Goal: Task Accomplishment & Management: Manage account settings

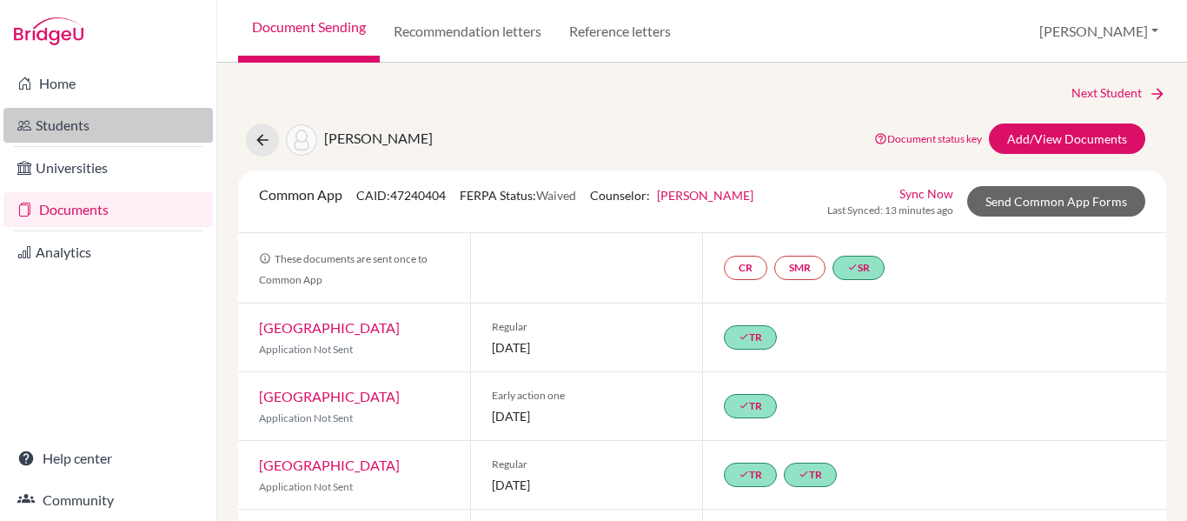
click at [63, 123] on link "Students" at bounding box center [107, 125] width 209 height 35
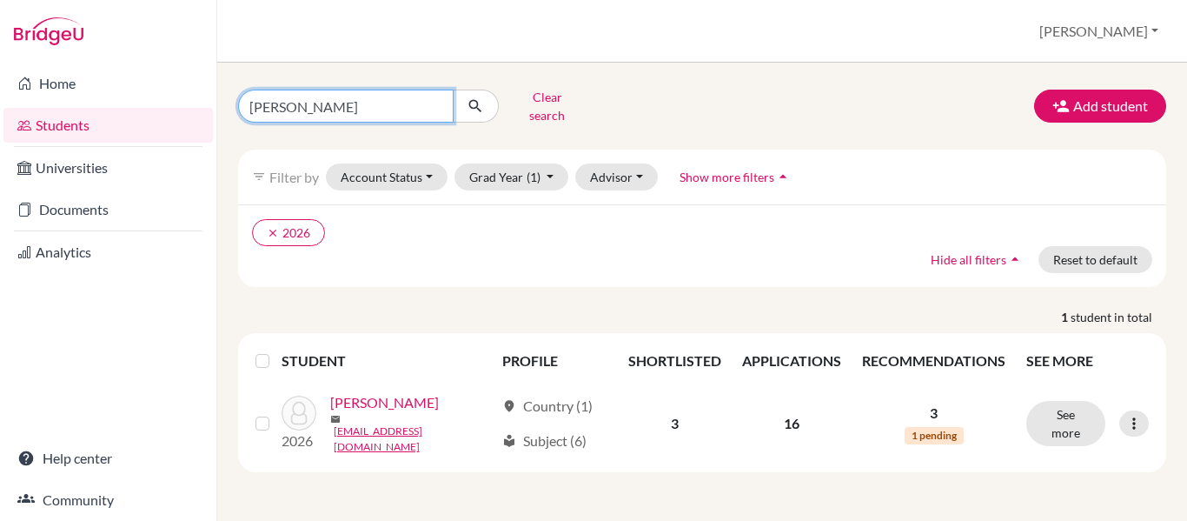
click at [308, 104] on input "[PERSON_NAME]" at bounding box center [346, 106] width 216 height 33
type input "g"
type input "valencia"
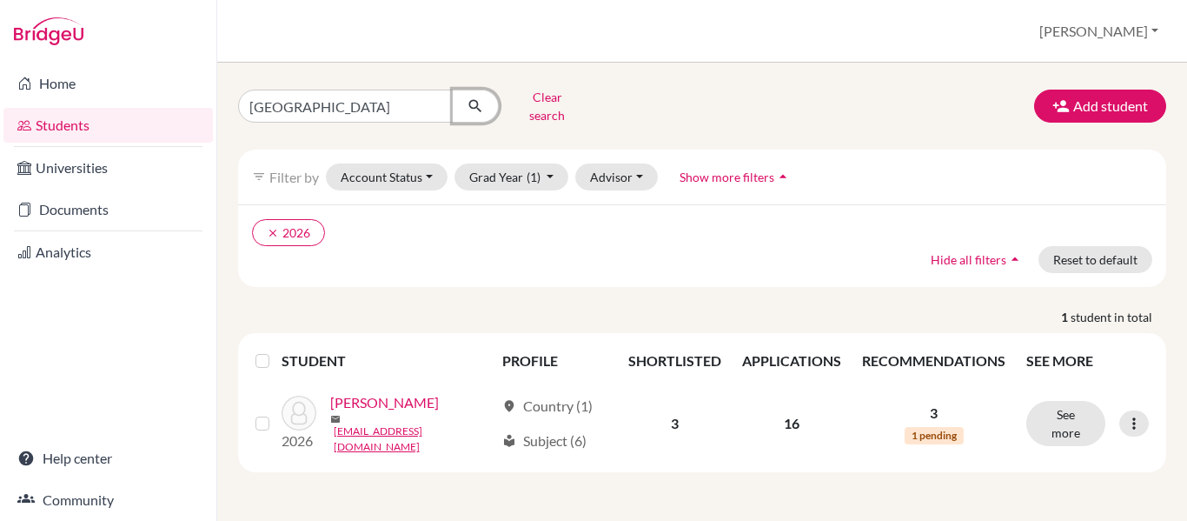
click at [476, 106] on icon "submit" at bounding box center [475, 105] width 17 height 17
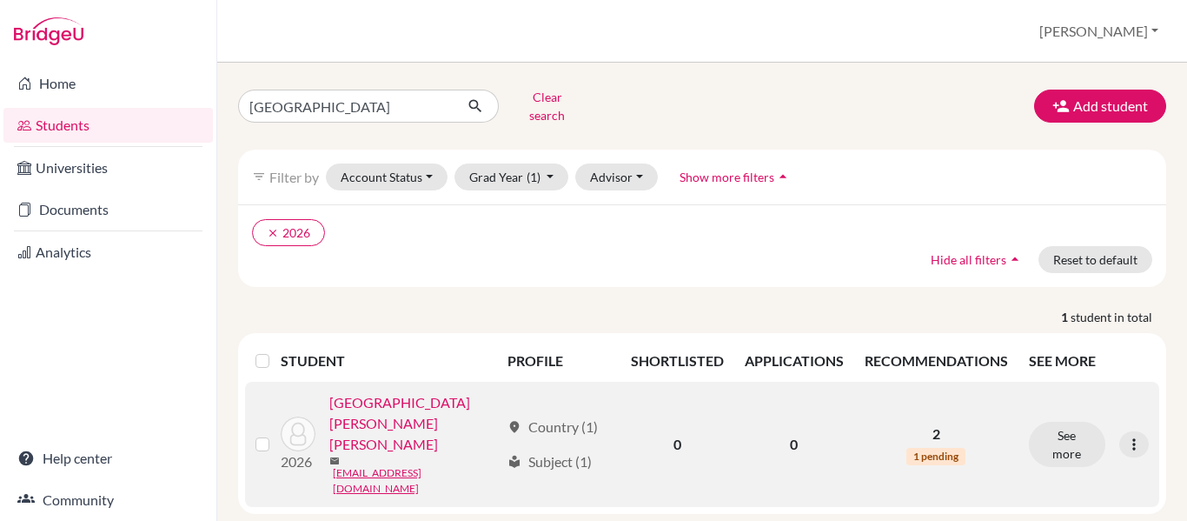
click at [423, 397] on link "[GEOGRAPHIC_DATA][PERSON_NAME] [PERSON_NAME]" at bounding box center [414, 423] width 171 height 63
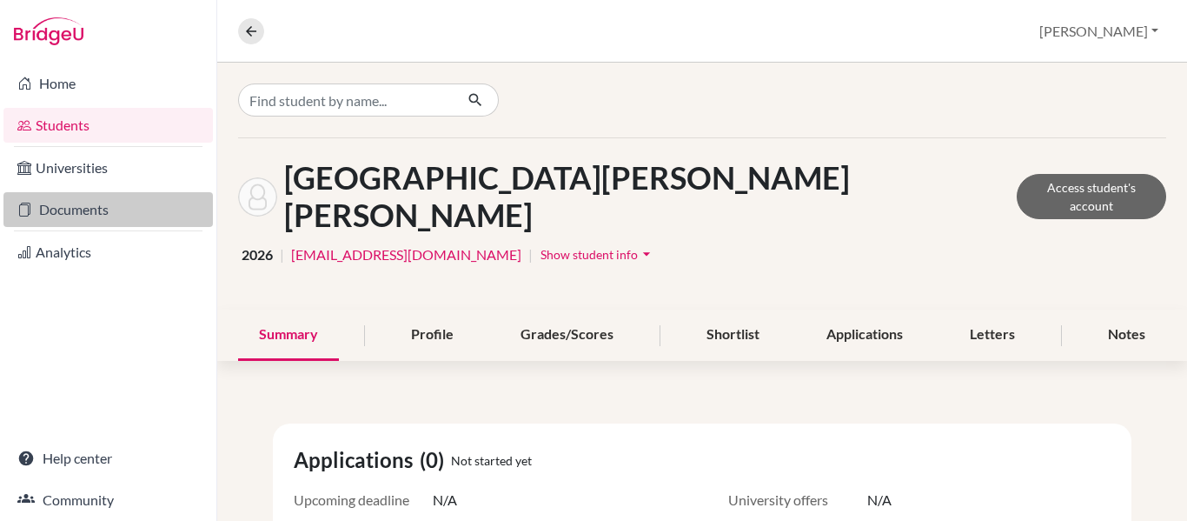
click at [85, 217] on link "Documents" at bounding box center [107, 209] width 209 height 35
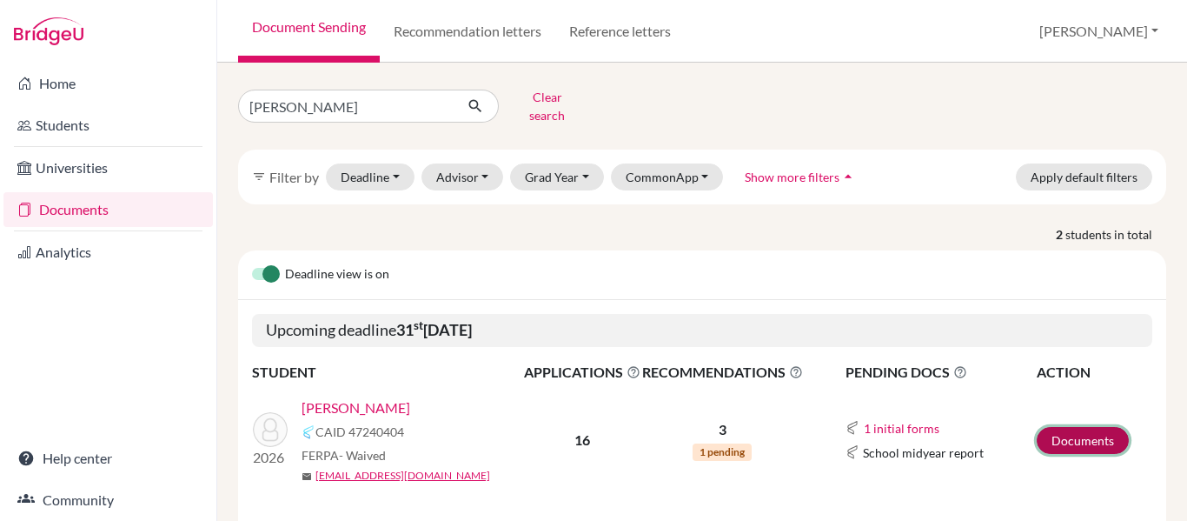
click at [1103, 427] on link "Documents" at bounding box center [1083, 440] width 92 height 27
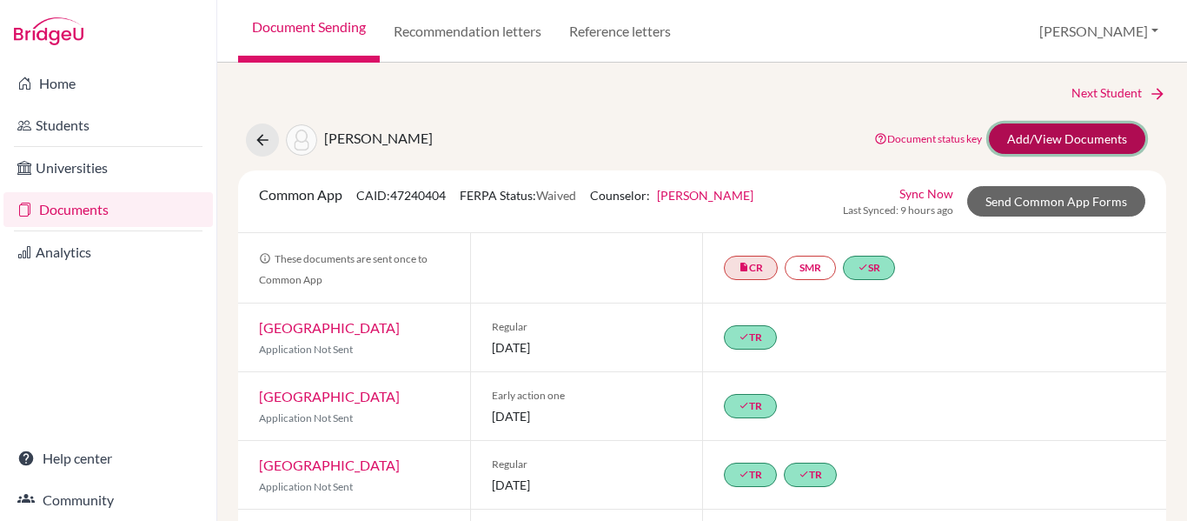
click at [1056, 143] on link "Add/View Documents" at bounding box center [1067, 138] width 156 height 30
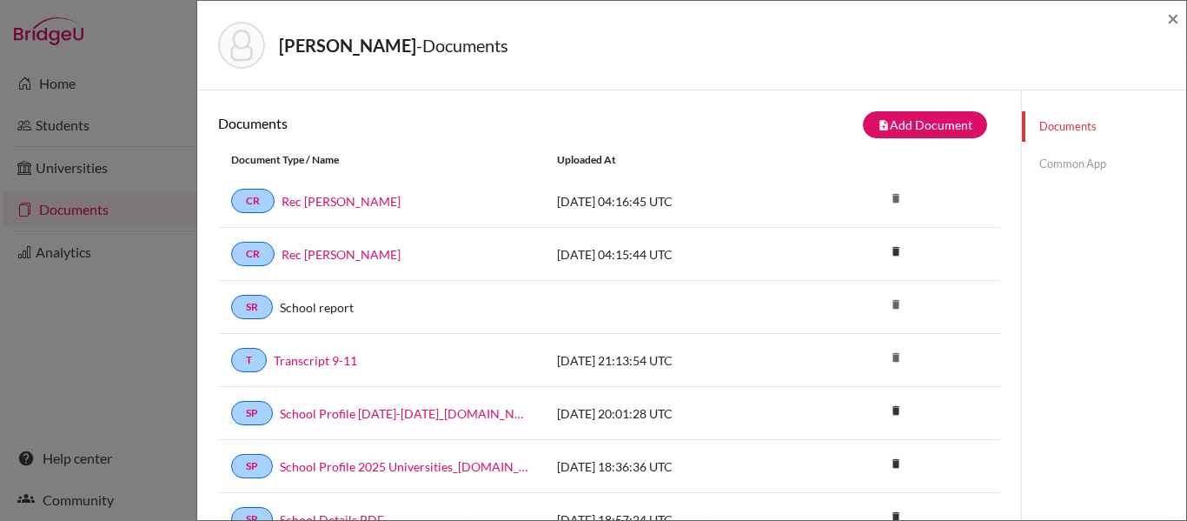
click at [1062, 162] on link "Common App" at bounding box center [1104, 164] width 164 height 30
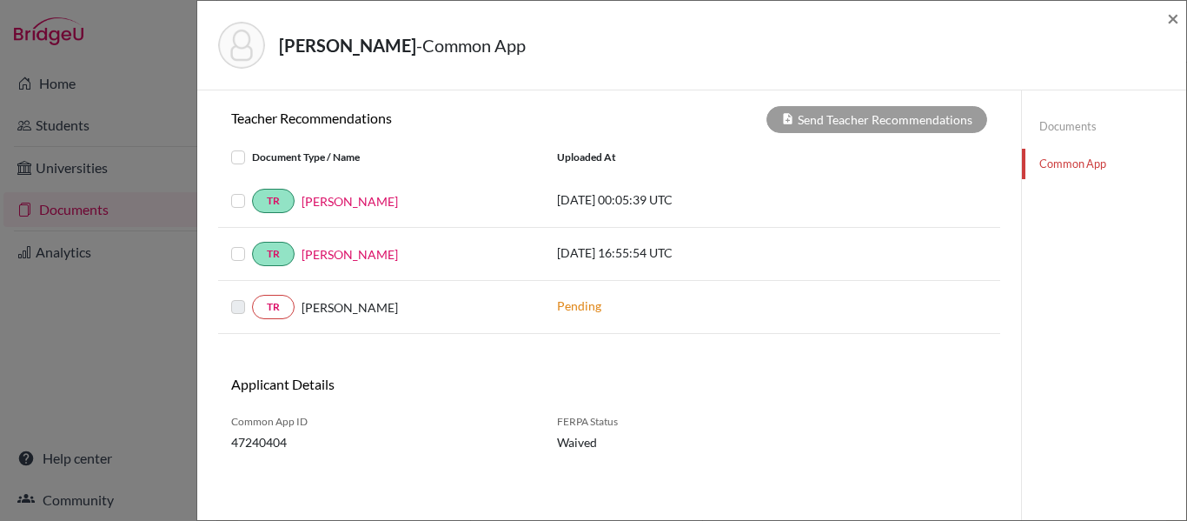
scroll to position [622, 0]
click at [1179, 16] on span "×" at bounding box center [1173, 17] width 12 height 25
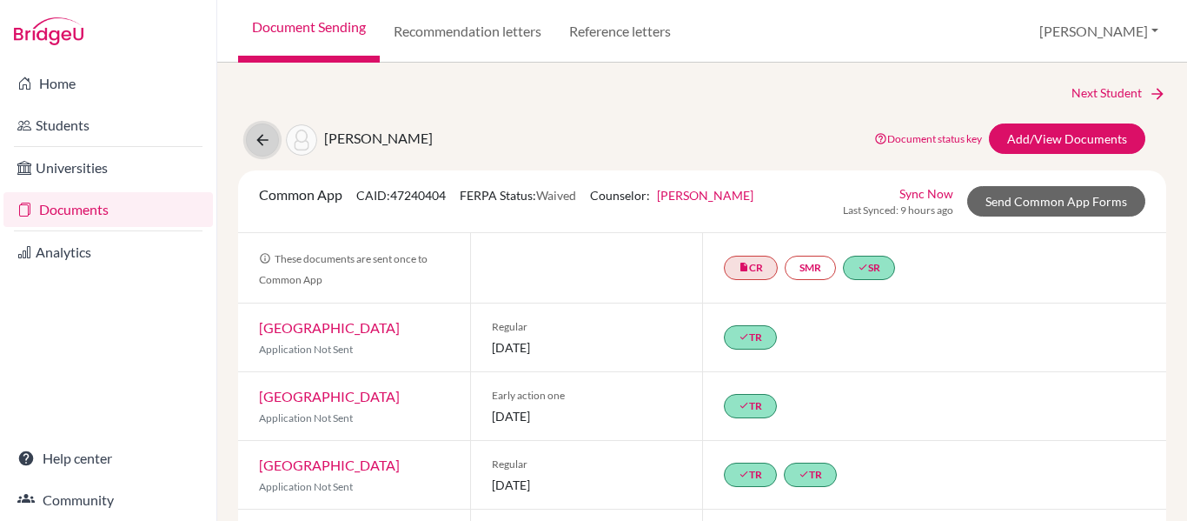
click at [259, 139] on icon at bounding box center [262, 139] width 17 height 17
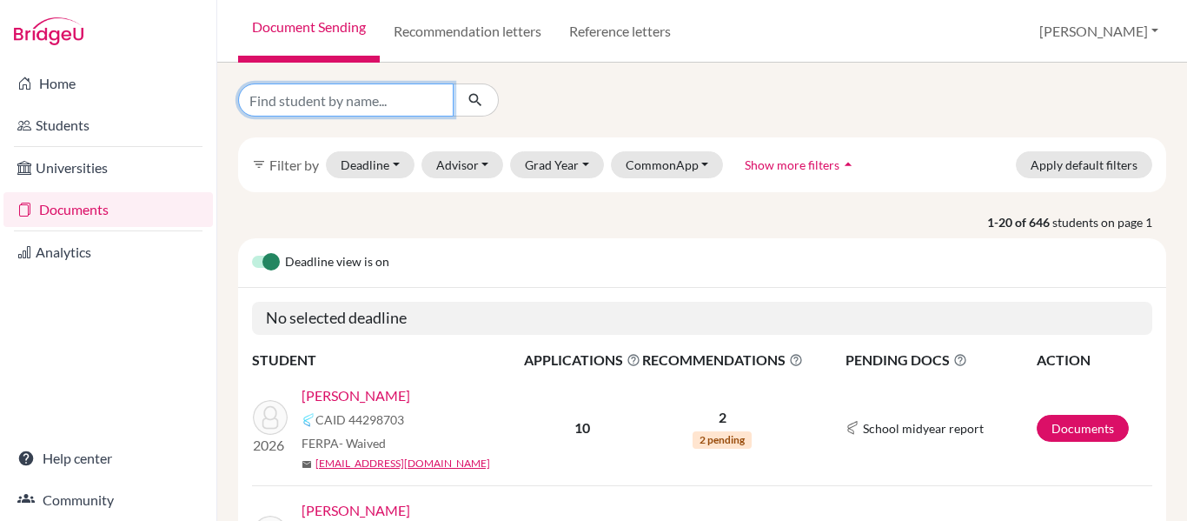
click at [359, 93] on input "Find student by name..." at bounding box center [346, 99] width 216 height 33
type input "[GEOGRAPHIC_DATA]"
click at [476, 108] on icon "submit" at bounding box center [475, 99] width 17 height 17
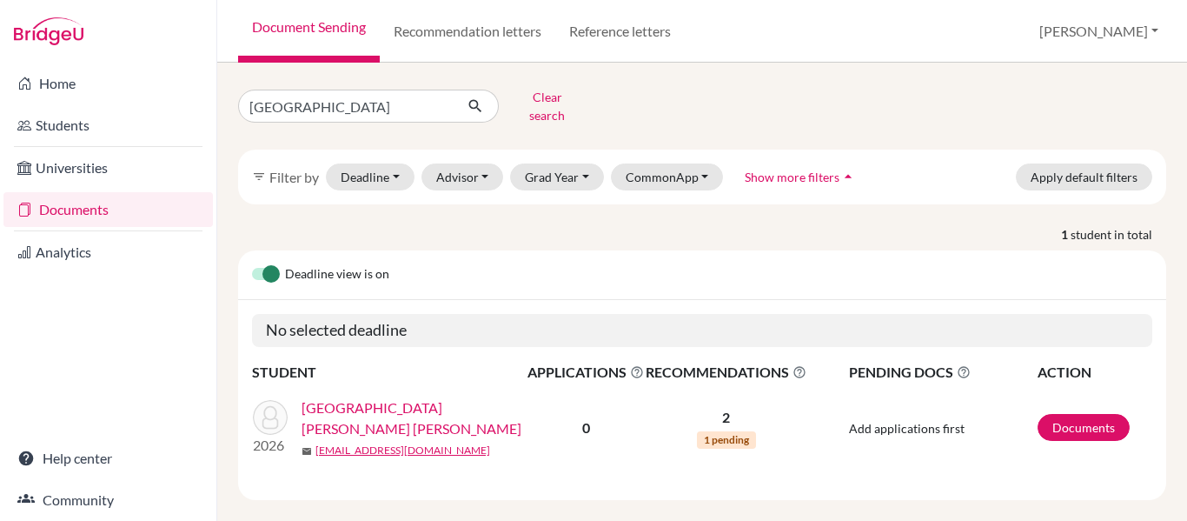
scroll to position [3, 0]
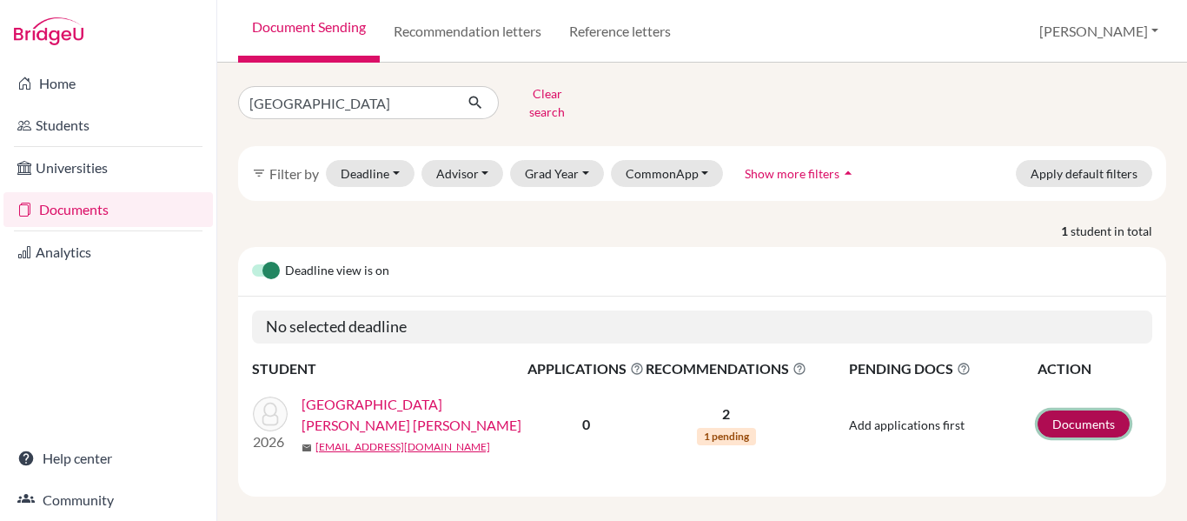
click at [1091, 410] on link "Documents" at bounding box center [1084, 423] width 92 height 27
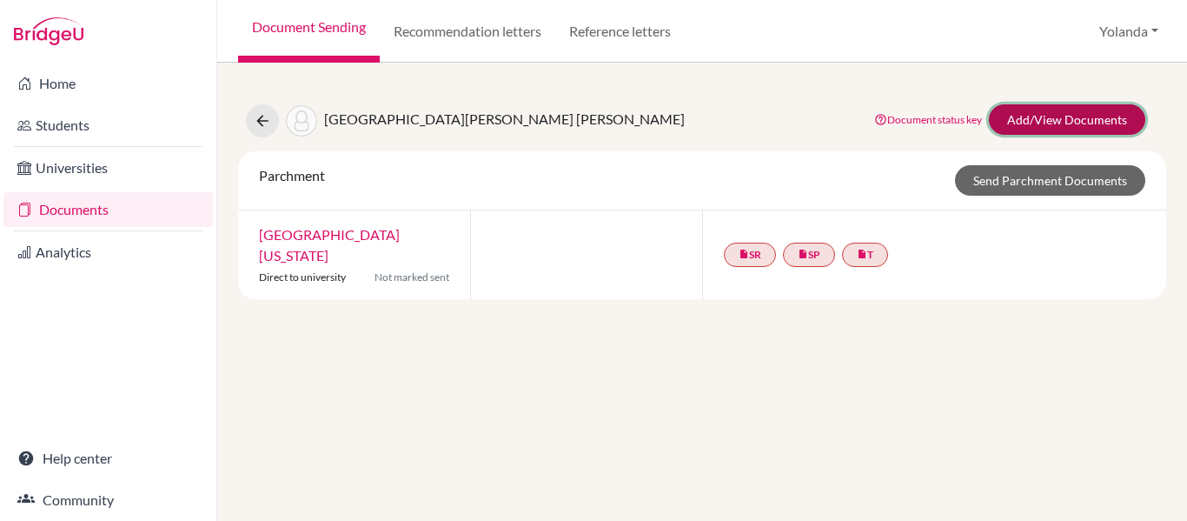
click at [1056, 123] on link "Add/View Documents" at bounding box center [1067, 119] width 156 height 30
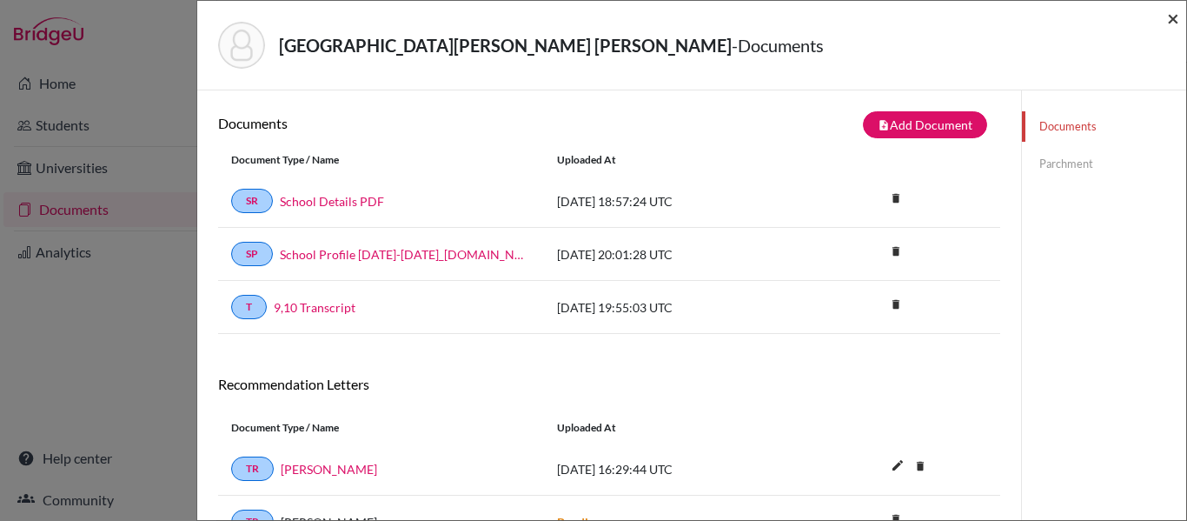
click at [1168, 21] on span "×" at bounding box center [1173, 17] width 12 height 25
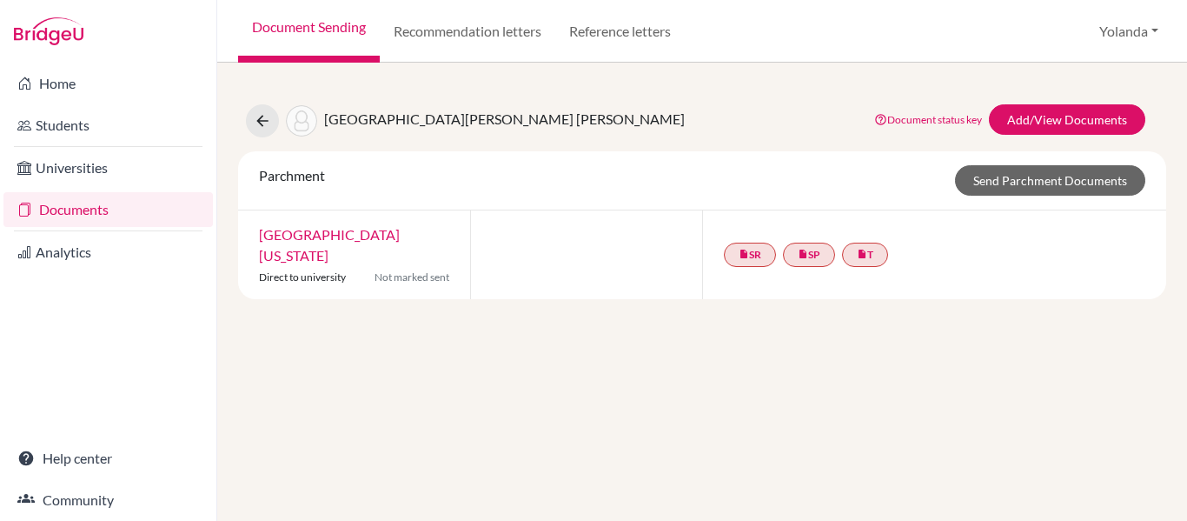
click at [61, 216] on link "Documents" at bounding box center [107, 209] width 209 height 35
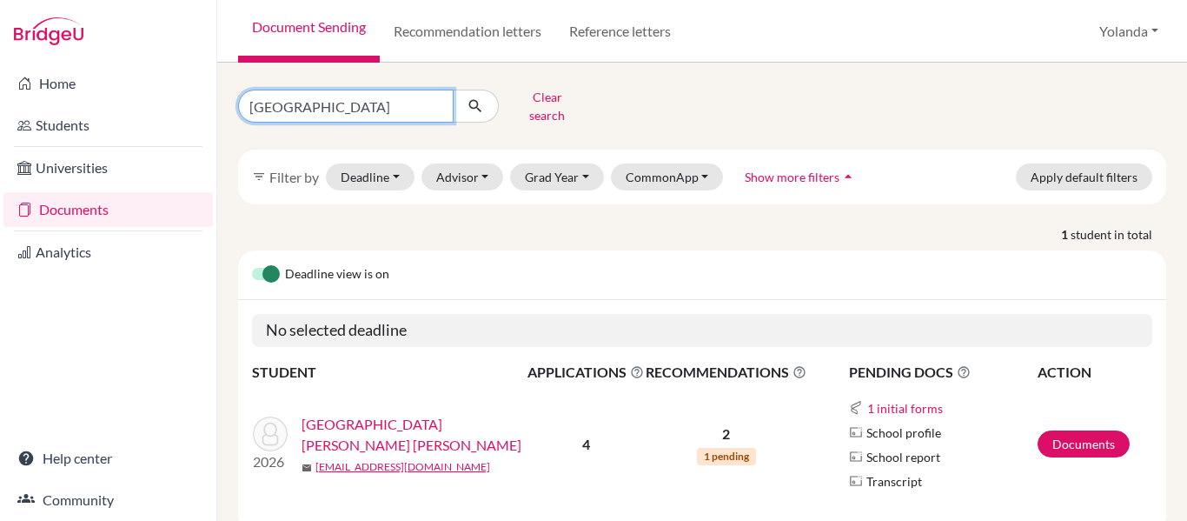
click at [302, 100] on input "[GEOGRAPHIC_DATA]" at bounding box center [346, 106] width 216 height 33
type input "v"
type input "[PERSON_NAME]"
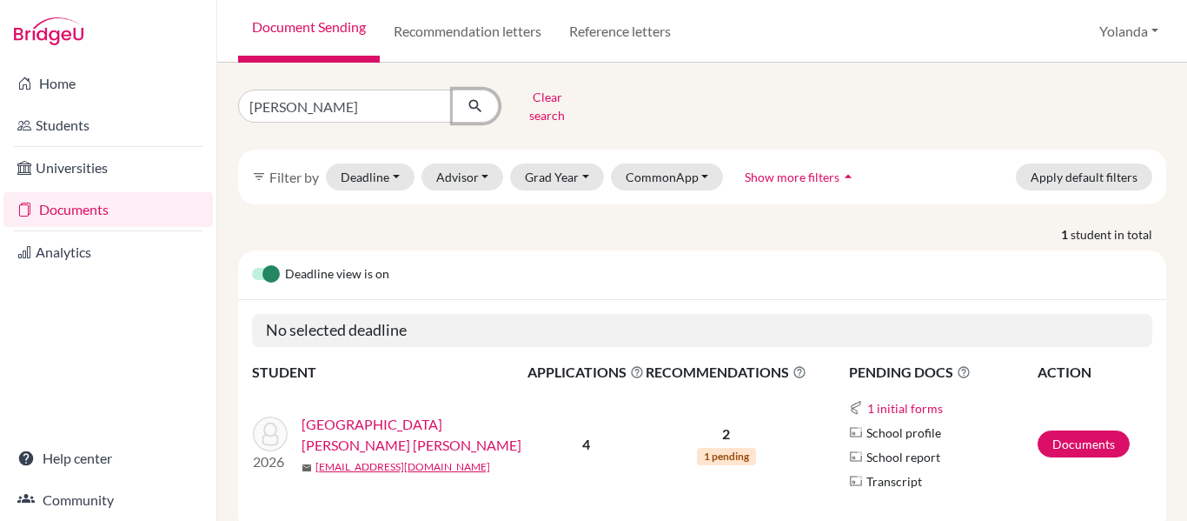
click at [471, 107] on icon "submit" at bounding box center [475, 105] width 17 height 17
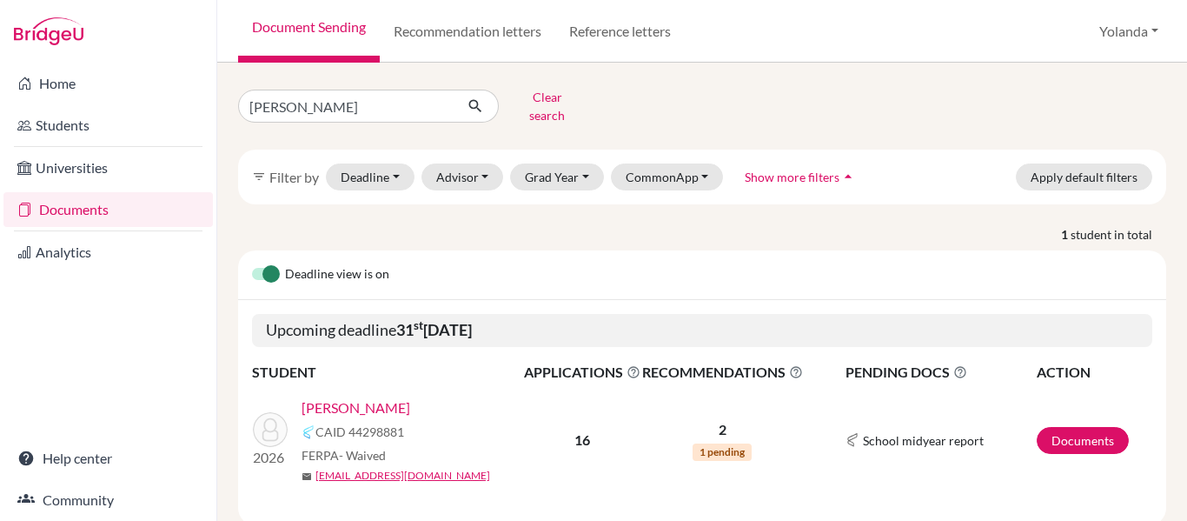
scroll to position [34, 0]
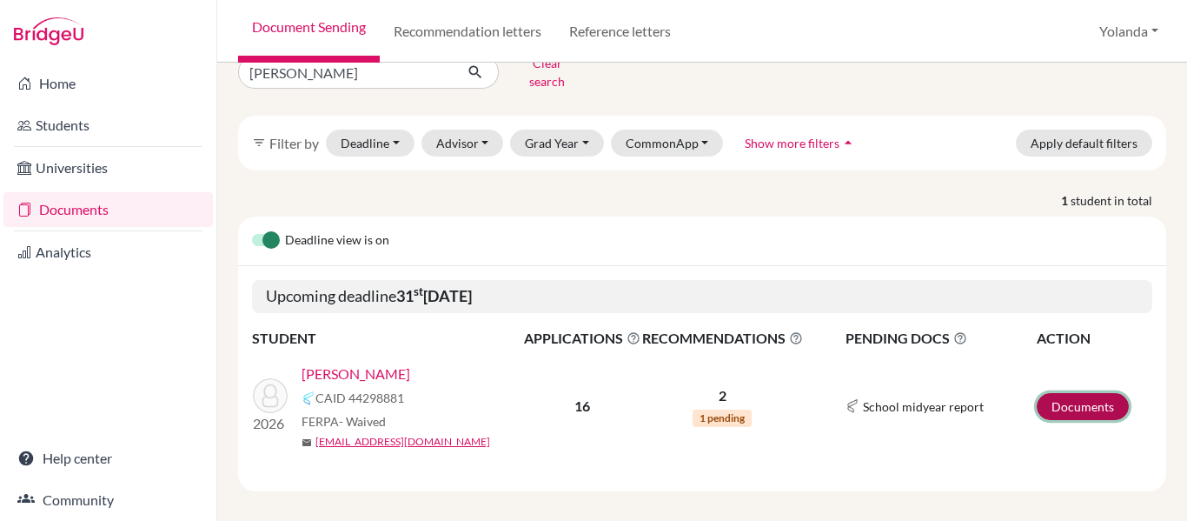
click at [1066, 397] on link "Documents" at bounding box center [1083, 406] width 92 height 27
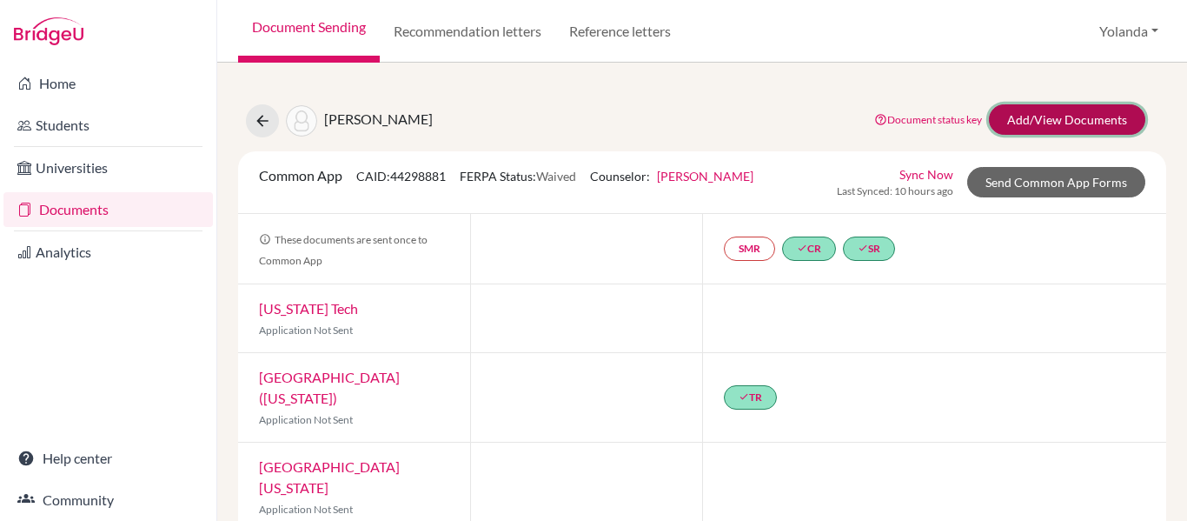
click at [1079, 118] on link "Add/View Documents" at bounding box center [1067, 119] width 156 height 30
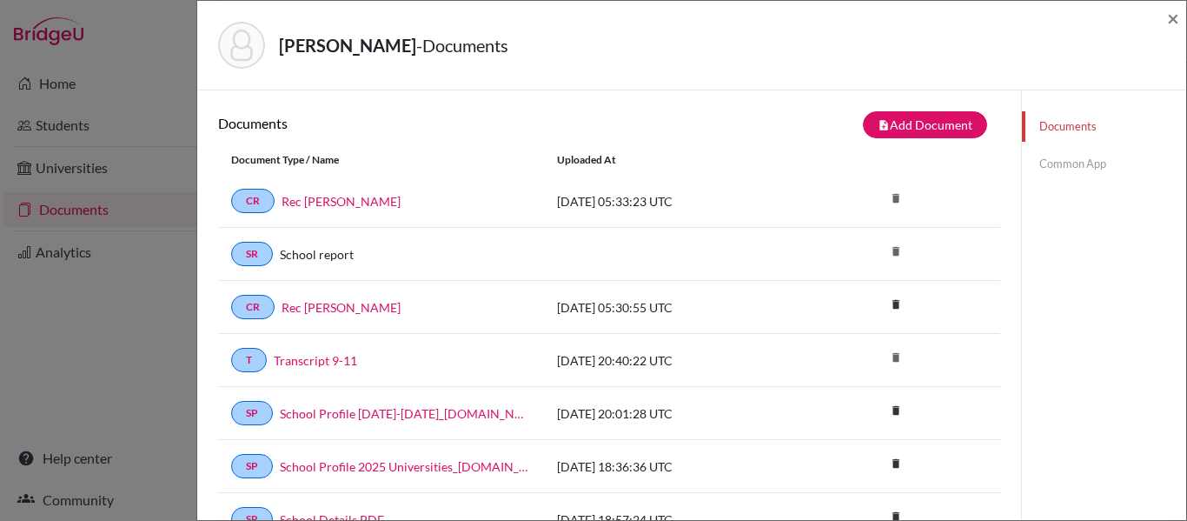
scroll to position [8, 0]
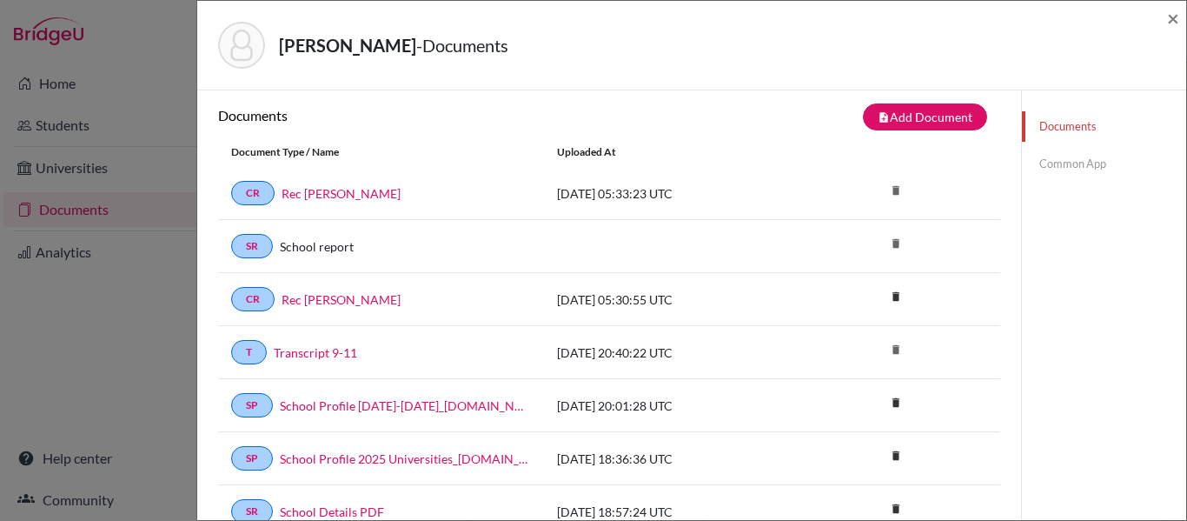
click at [1061, 168] on link "Common App" at bounding box center [1104, 164] width 164 height 30
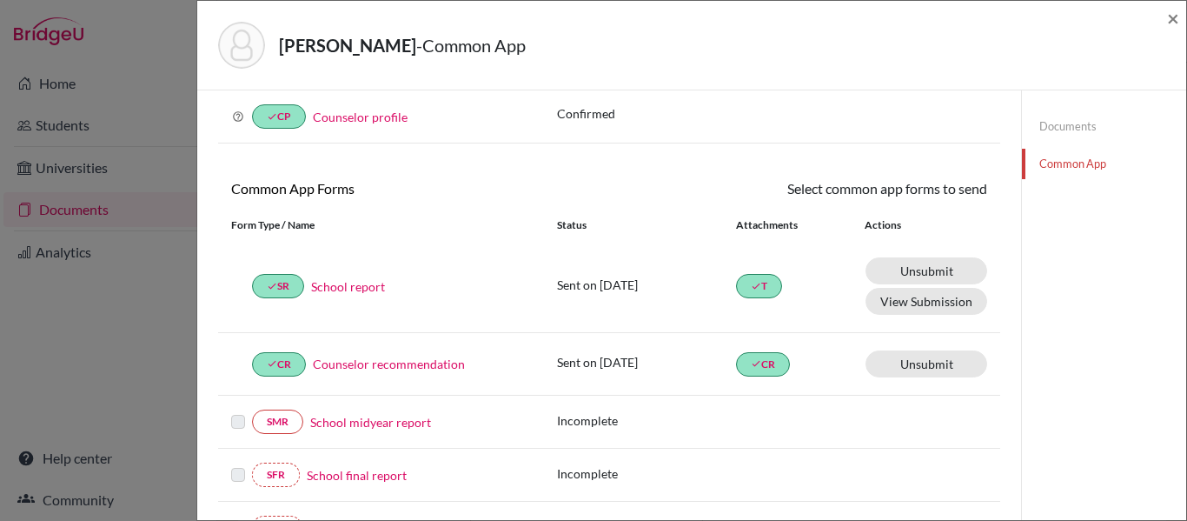
scroll to position [84, 0]
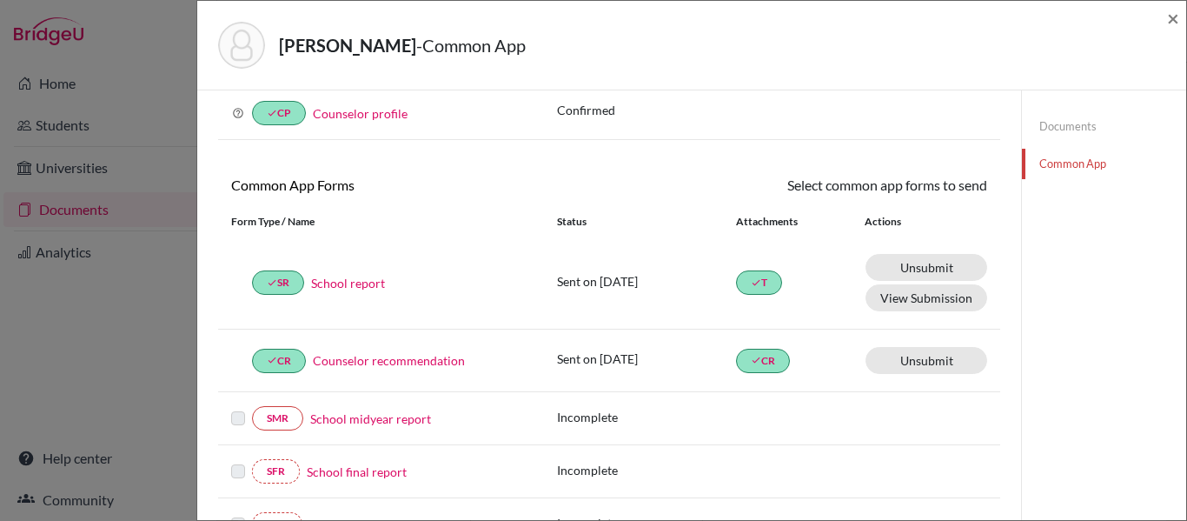
click at [389, 361] on link "Counselor recommendation" at bounding box center [389, 360] width 152 height 18
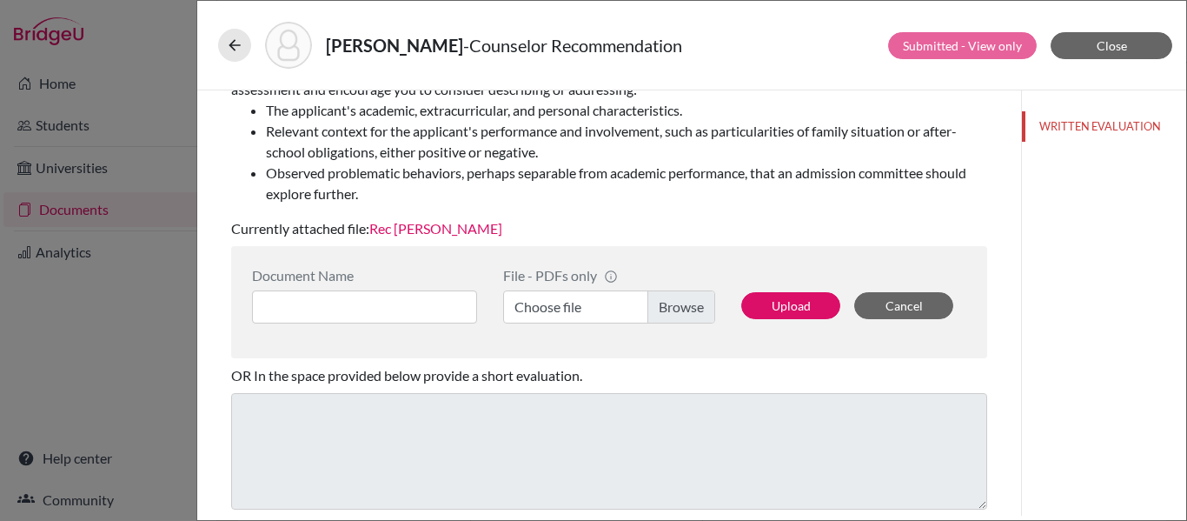
scroll to position [308, 0]
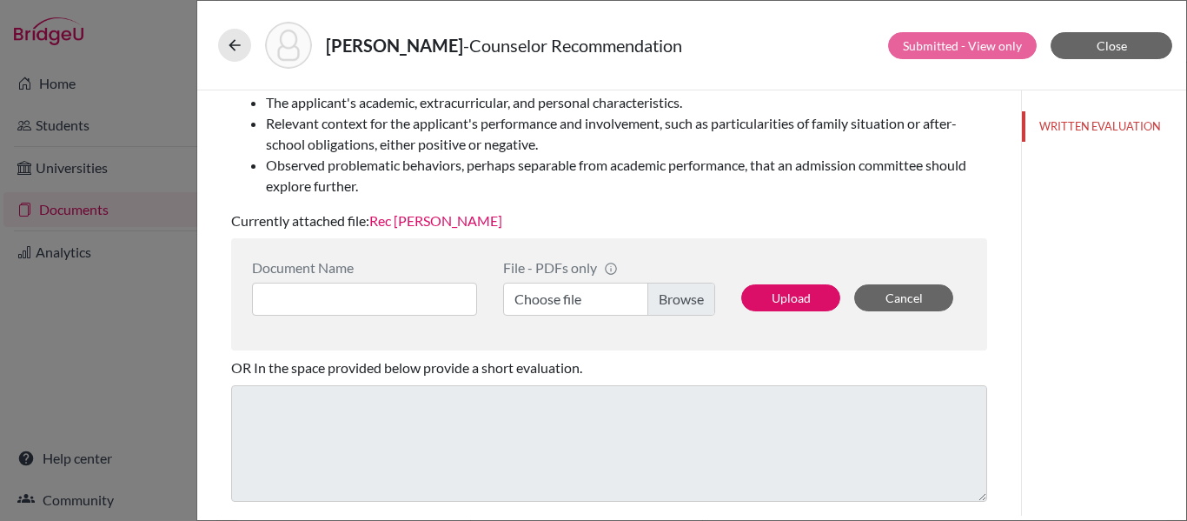
click at [449, 223] on link "Rec Ms Aviles" at bounding box center [435, 220] width 133 height 17
click at [230, 53] on icon at bounding box center [234, 45] width 17 height 17
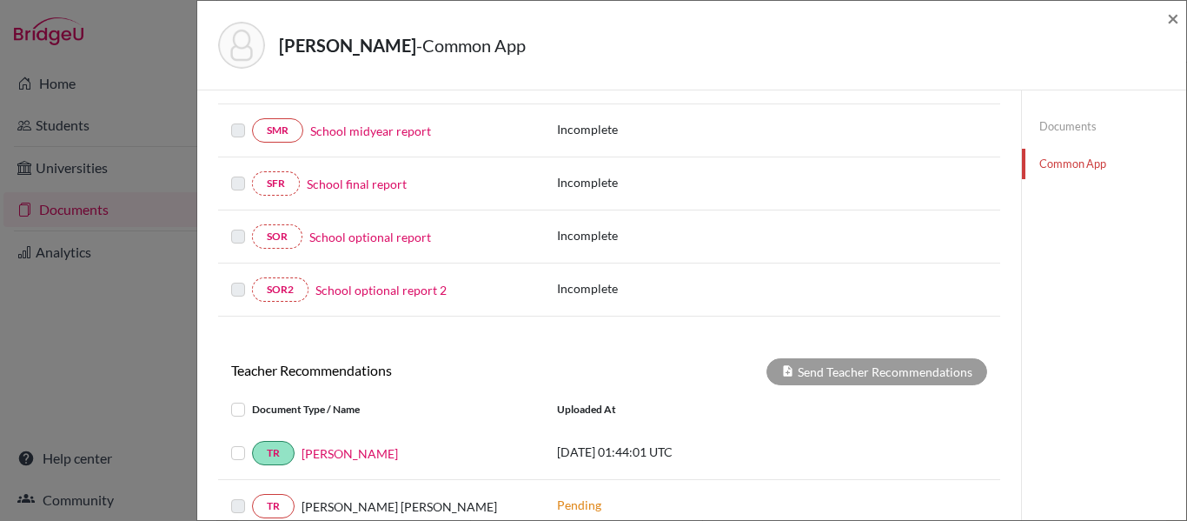
scroll to position [292, 0]
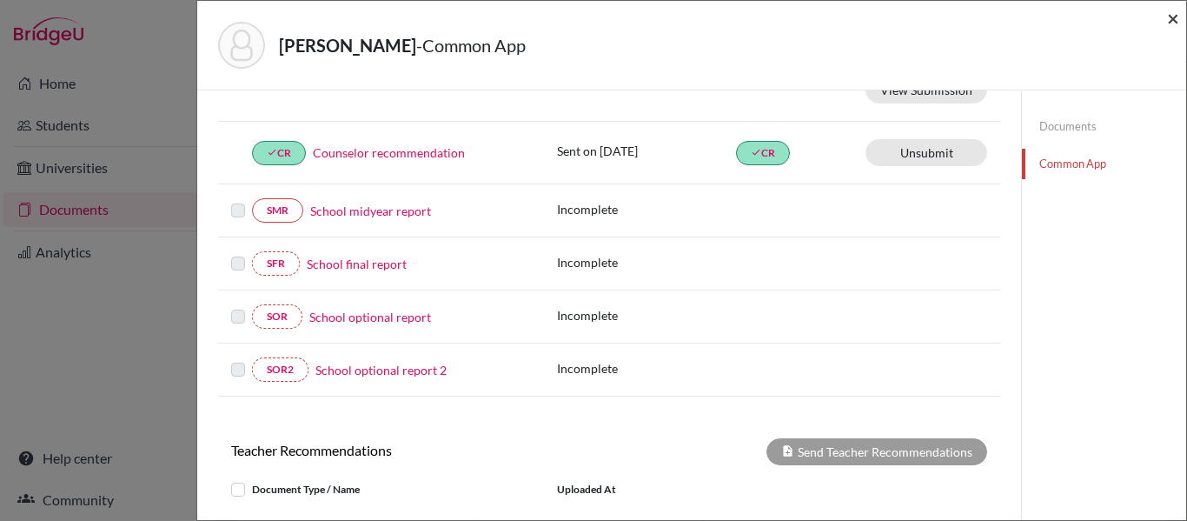
click at [1171, 19] on span "×" at bounding box center [1173, 17] width 12 height 25
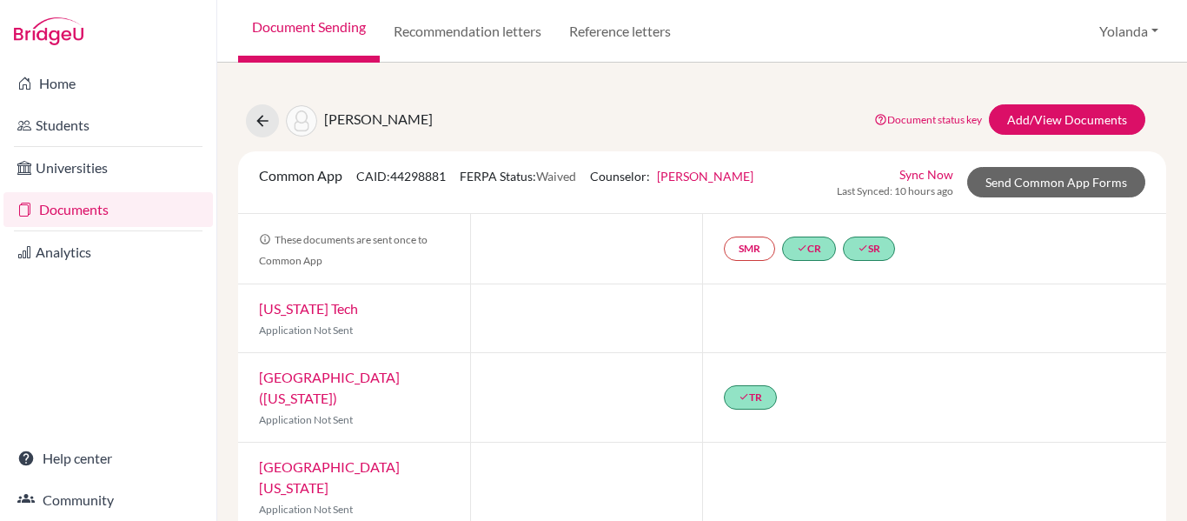
click at [60, 213] on link "Documents" at bounding box center [107, 209] width 209 height 35
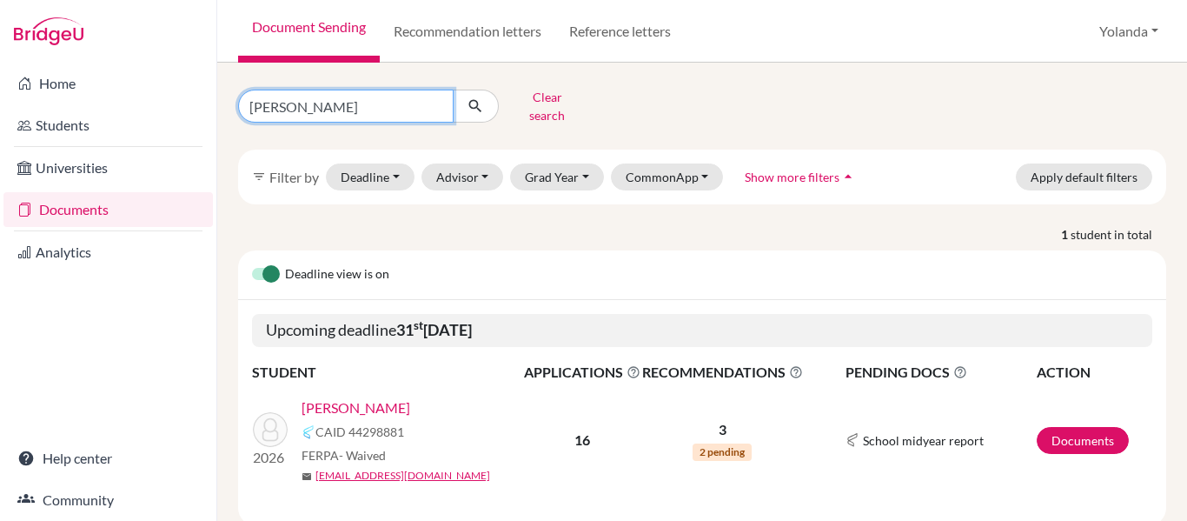
click at [309, 107] on input "[PERSON_NAME]" at bounding box center [346, 106] width 216 height 33
type input "s"
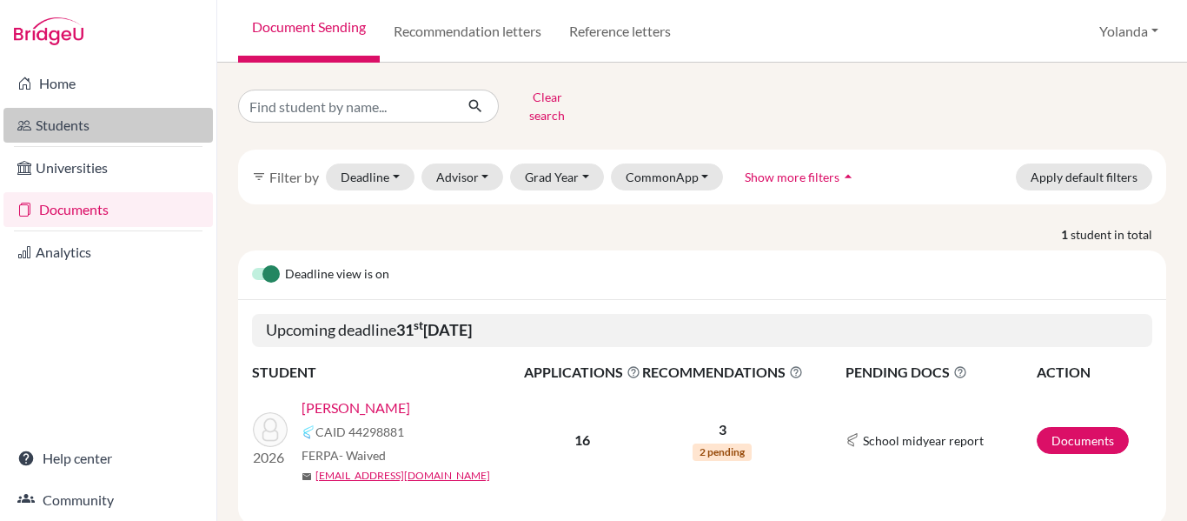
click at [103, 122] on link "Students" at bounding box center [107, 125] width 209 height 35
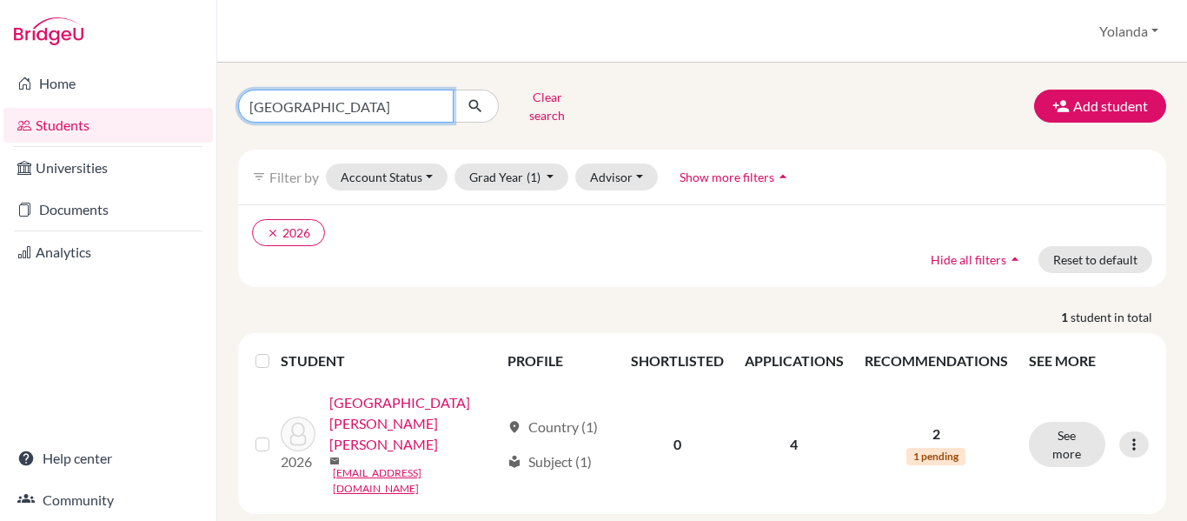
click at [320, 111] on input "valencia" at bounding box center [346, 106] width 216 height 33
type input "v"
type input "barahona"
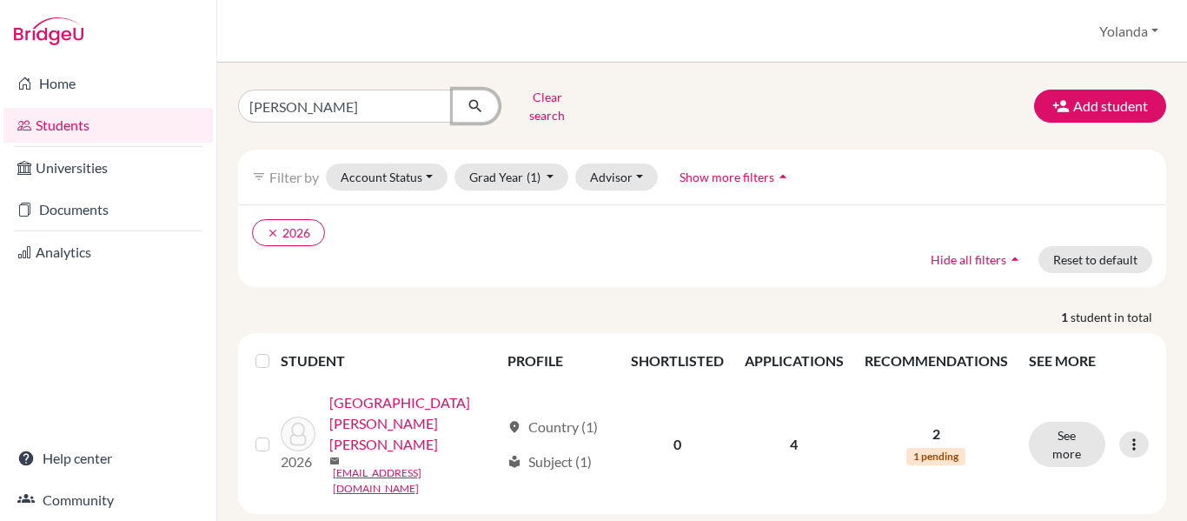
click at [473, 102] on icon "submit" at bounding box center [475, 105] width 17 height 17
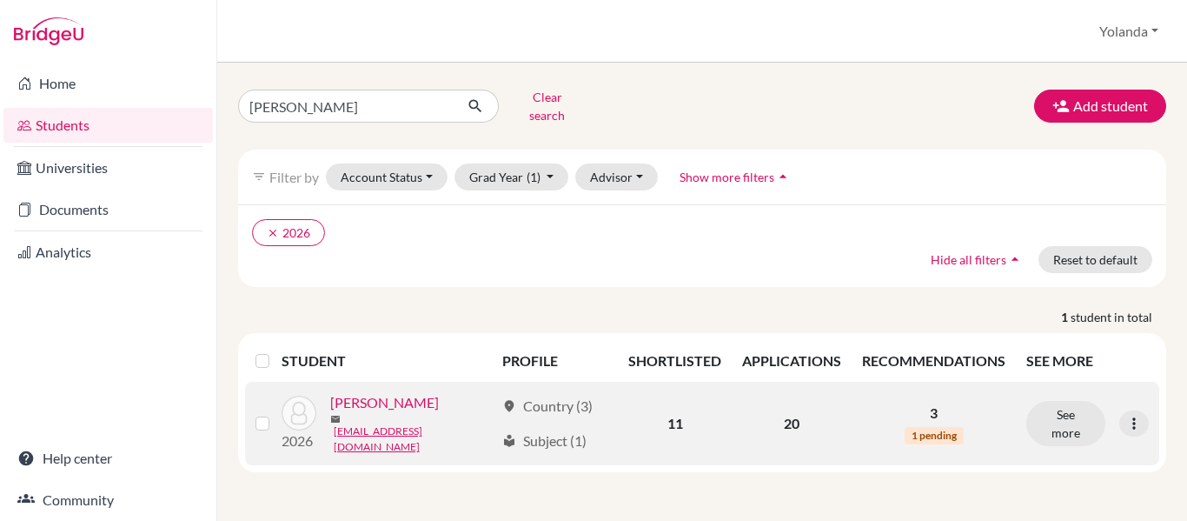
click at [380, 398] on link "Barahona, Alana" at bounding box center [384, 402] width 109 height 21
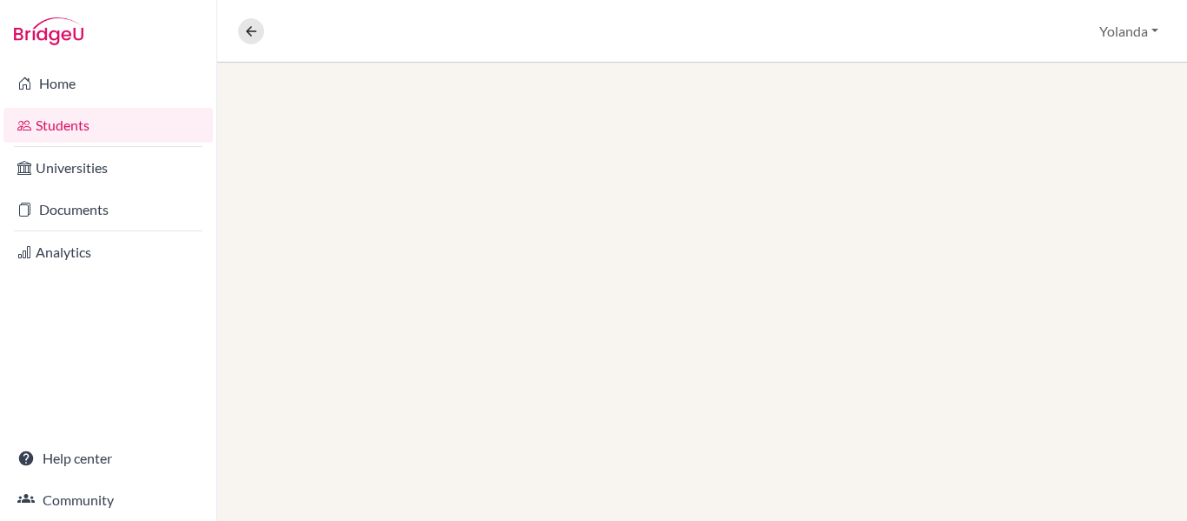
click at [380, 398] on div at bounding box center [702, 292] width 970 height 458
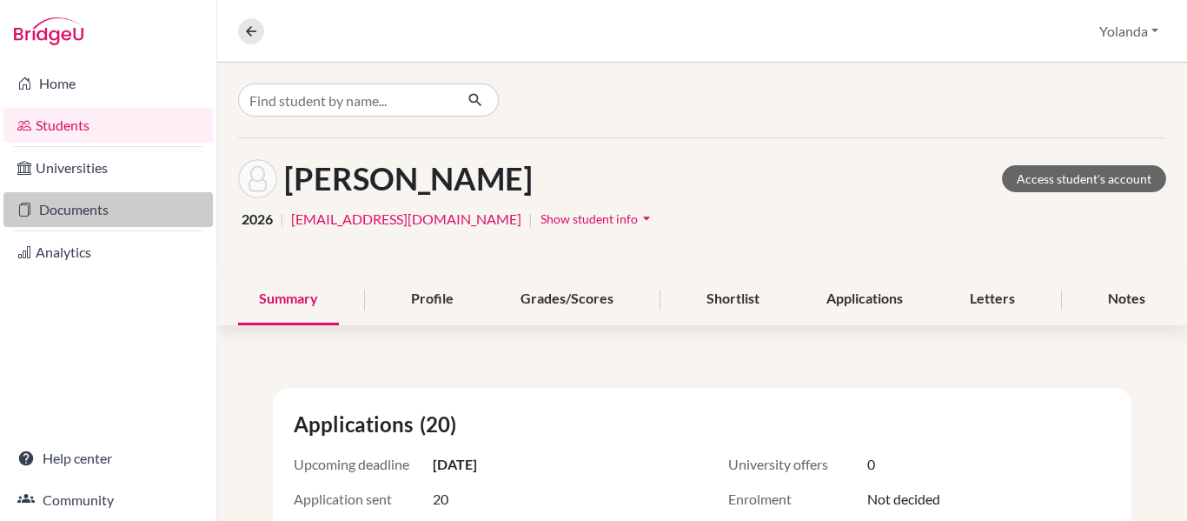
click at [90, 213] on link "Documents" at bounding box center [107, 209] width 209 height 35
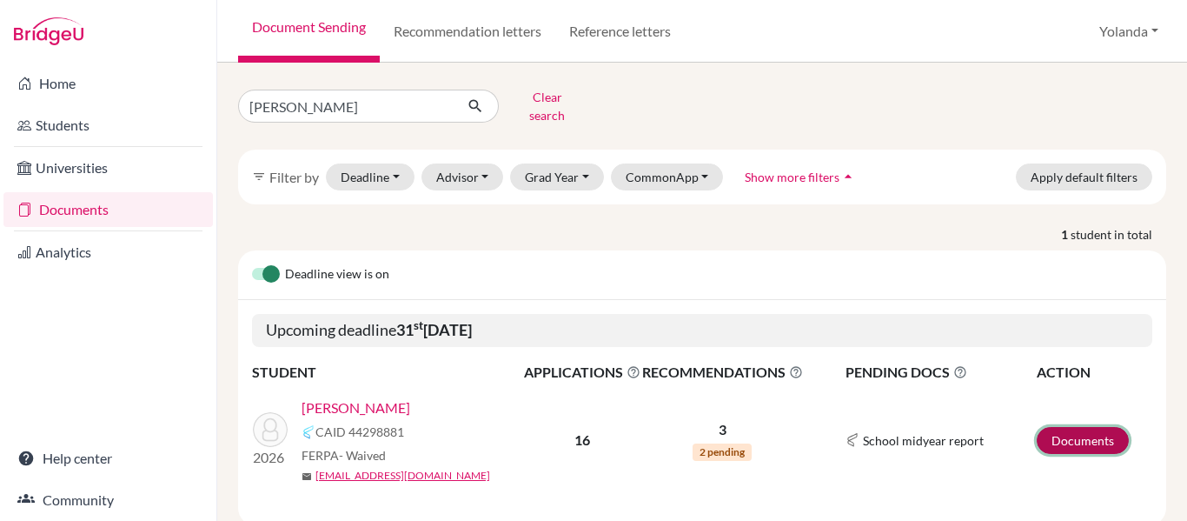
click at [1070, 427] on link "Documents" at bounding box center [1083, 440] width 92 height 27
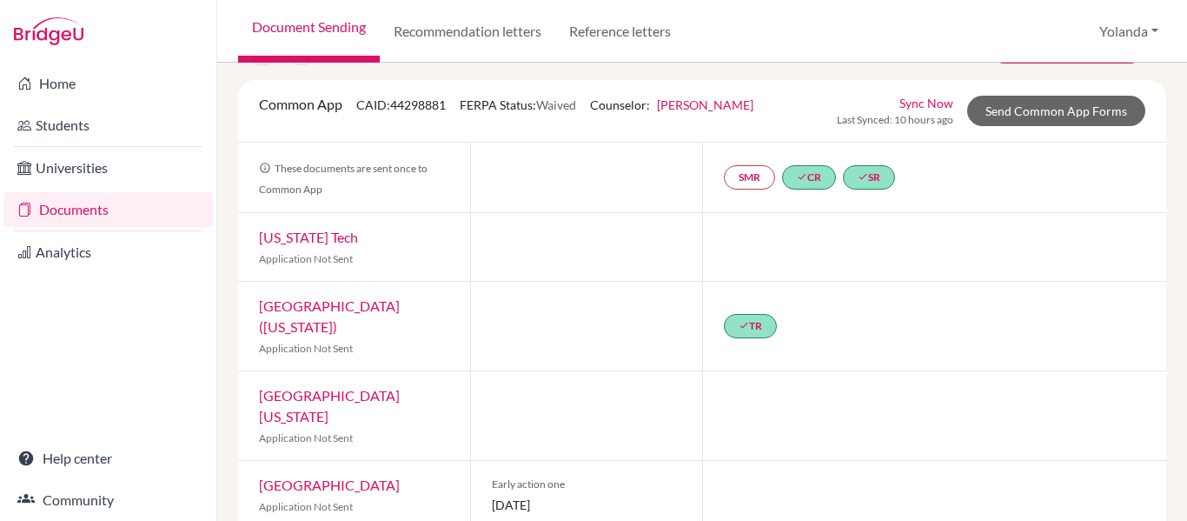
scroll to position [46, 0]
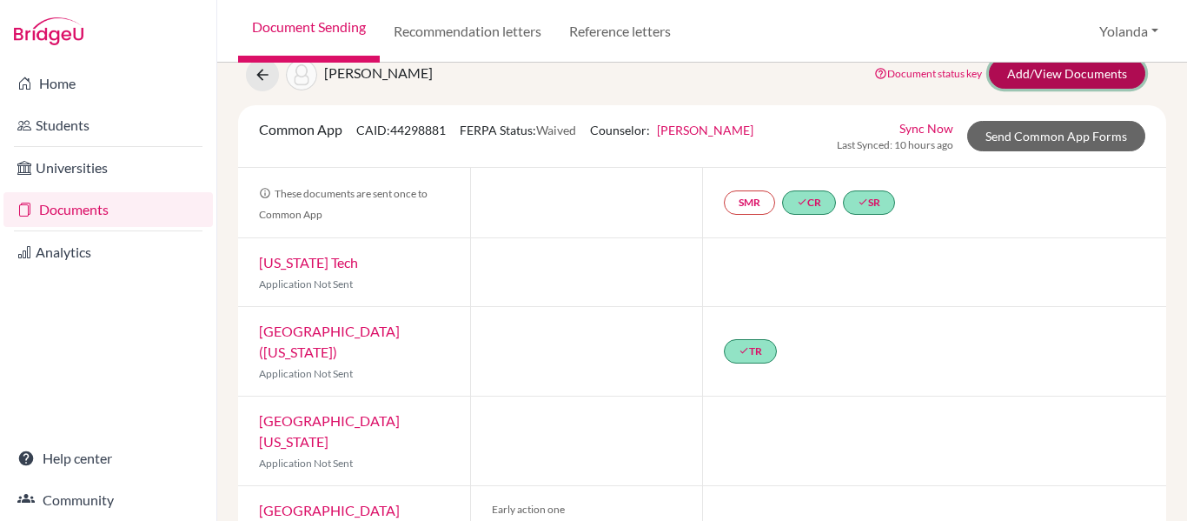
click at [1046, 76] on link "Add/View Documents" at bounding box center [1067, 73] width 156 height 30
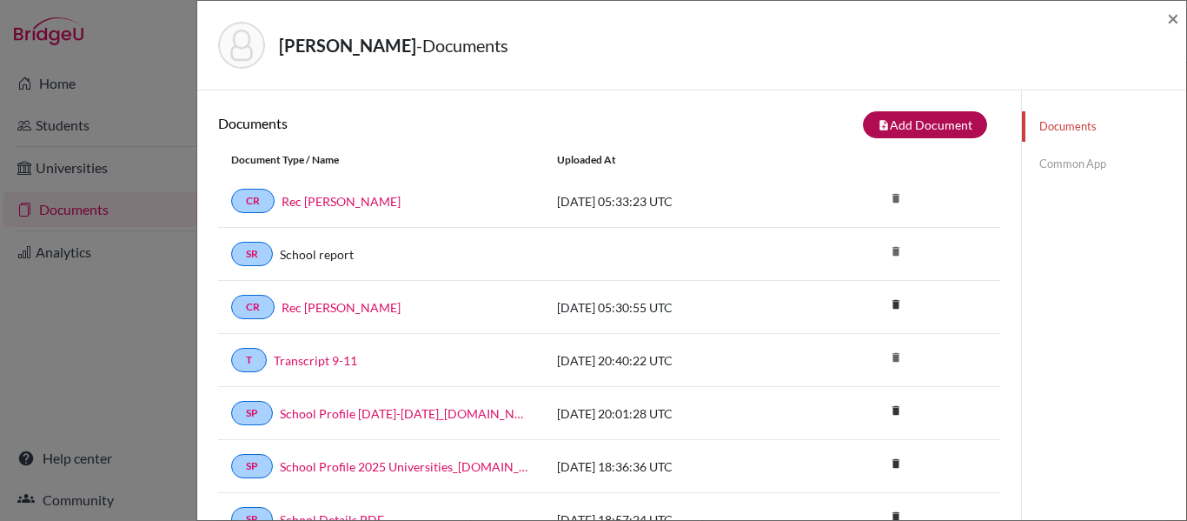
scroll to position [39, 0]
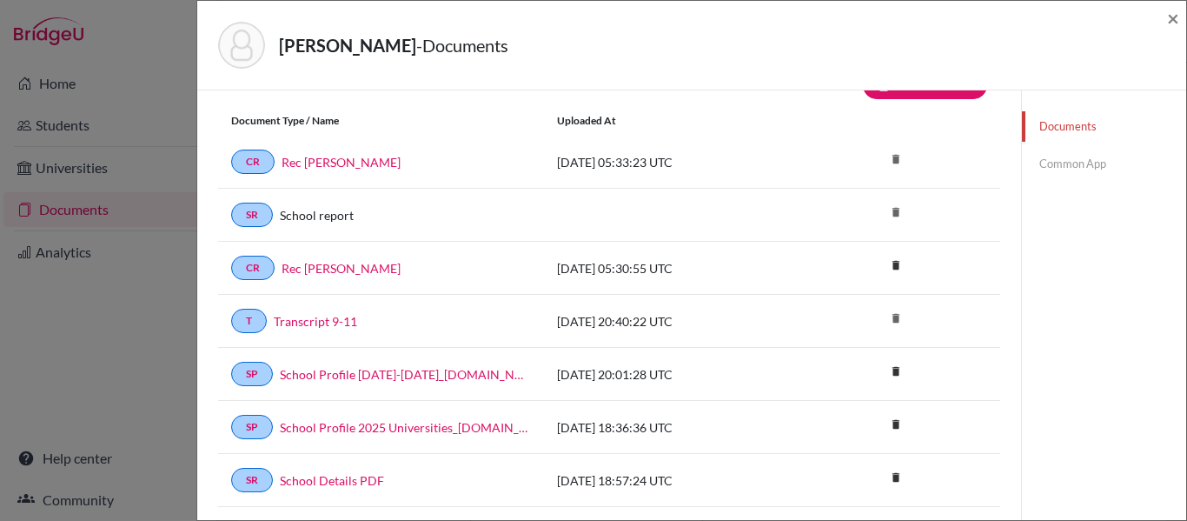
click at [1047, 164] on link "Common App" at bounding box center [1104, 164] width 164 height 30
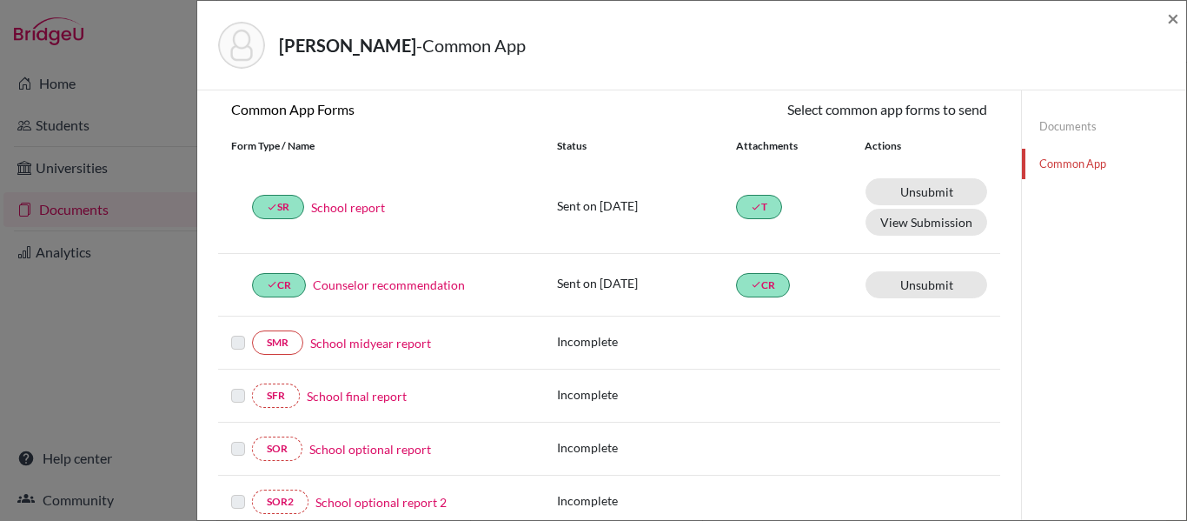
scroll to position [155, 0]
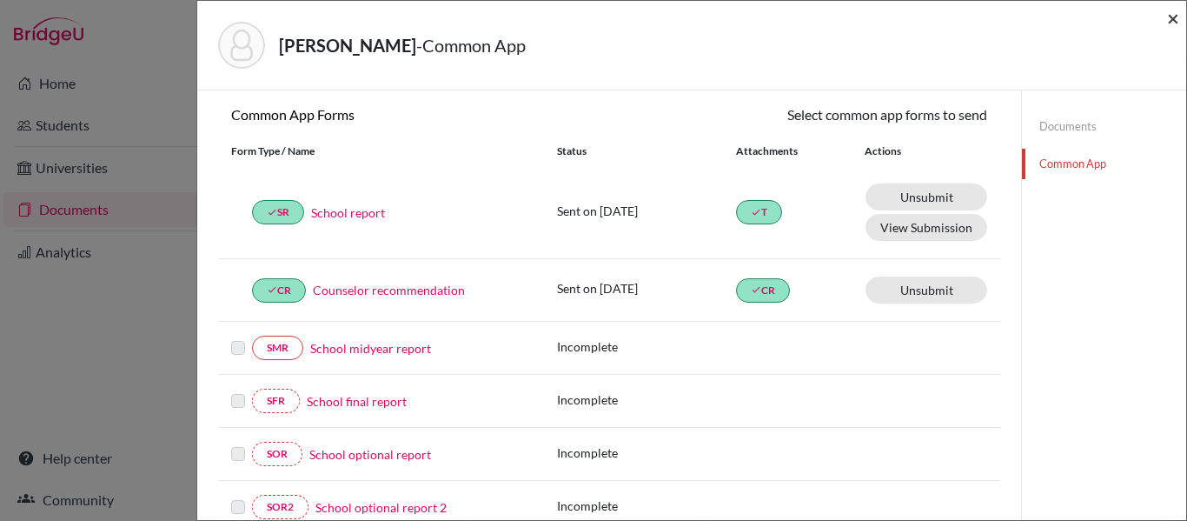
click at [1172, 17] on span "×" at bounding box center [1173, 17] width 12 height 25
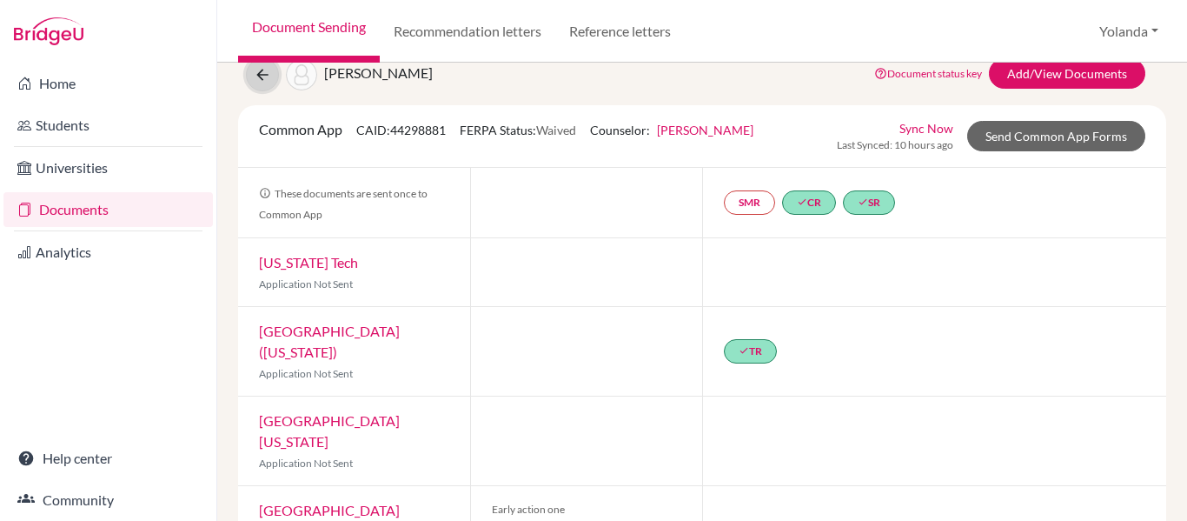
click at [269, 76] on icon at bounding box center [262, 74] width 17 height 17
